Goal: Browse casually

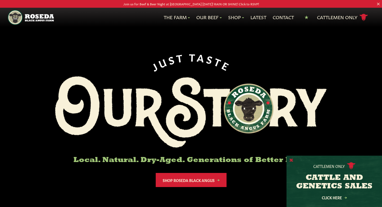
click at [292, 162] on button "X" at bounding box center [292, 161] width 4 height 6
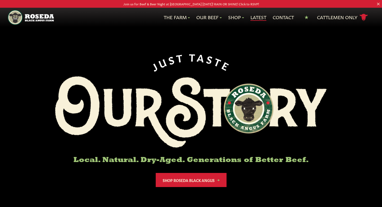
click at [256, 19] on link "Latest" at bounding box center [259, 17] width 16 height 7
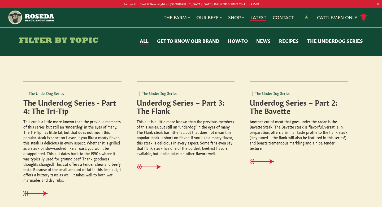
scroll to position [96, 0]
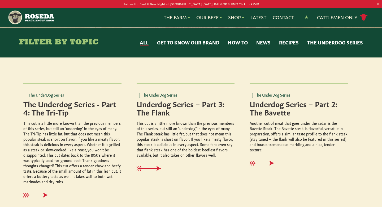
click at [263, 43] on button "News" at bounding box center [264, 42] width 14 height 7
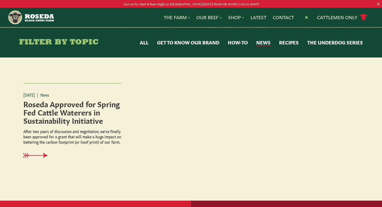
click at [25, 16] on img "Main Navigation" at bounding box center [31, 17] width 46 height 15
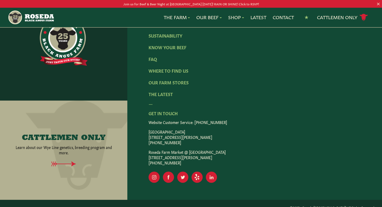
scroll to position [906, 0]
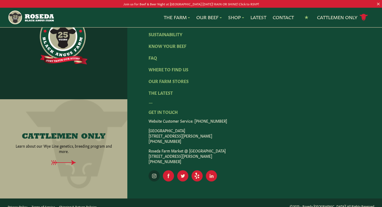
click at [157, 170] on rect "Visit Our Instagram Page" at bounding box center [154, 175] width 11 height 11
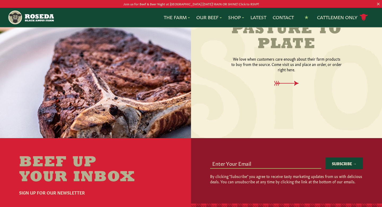
scroll to position [563, 0]
